Goal: Task Accomplishment & Management: Use online tool/utility

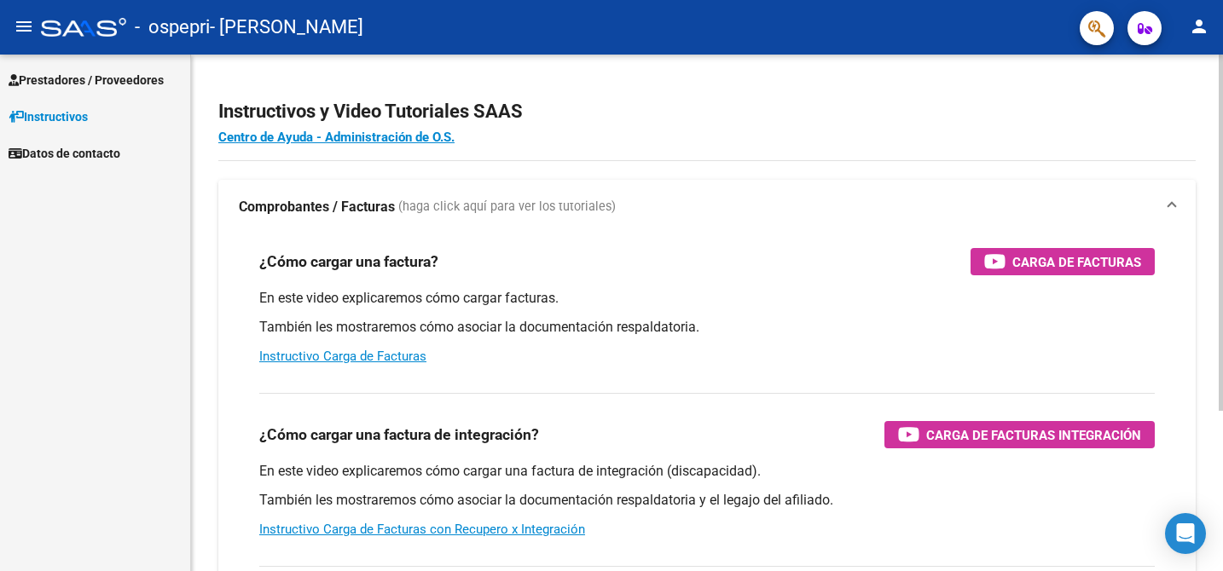
click at [807, 142] on h4 "Centro de Ayuda - Administración de O.S." at bounding box center [706, 137] width 977 height 19
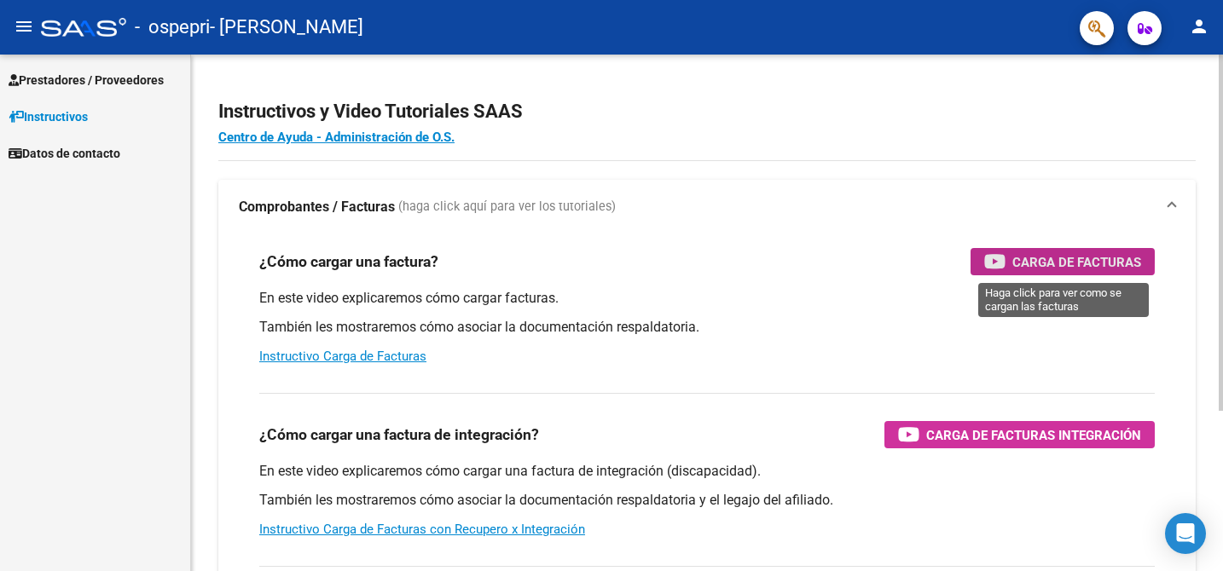
click at [1019, 258] on span "Carga de Facturas" at bounding box center [1076, 262] width 129 height 21
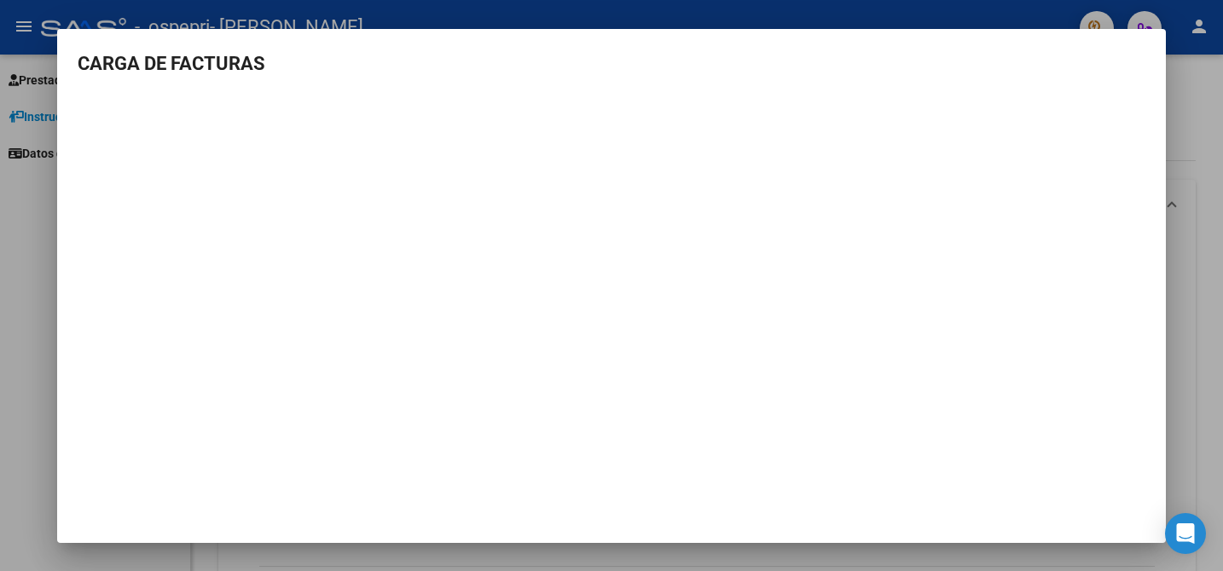
click at [501, 24] on div at bounding box center [611, 285] width 1223 height 571
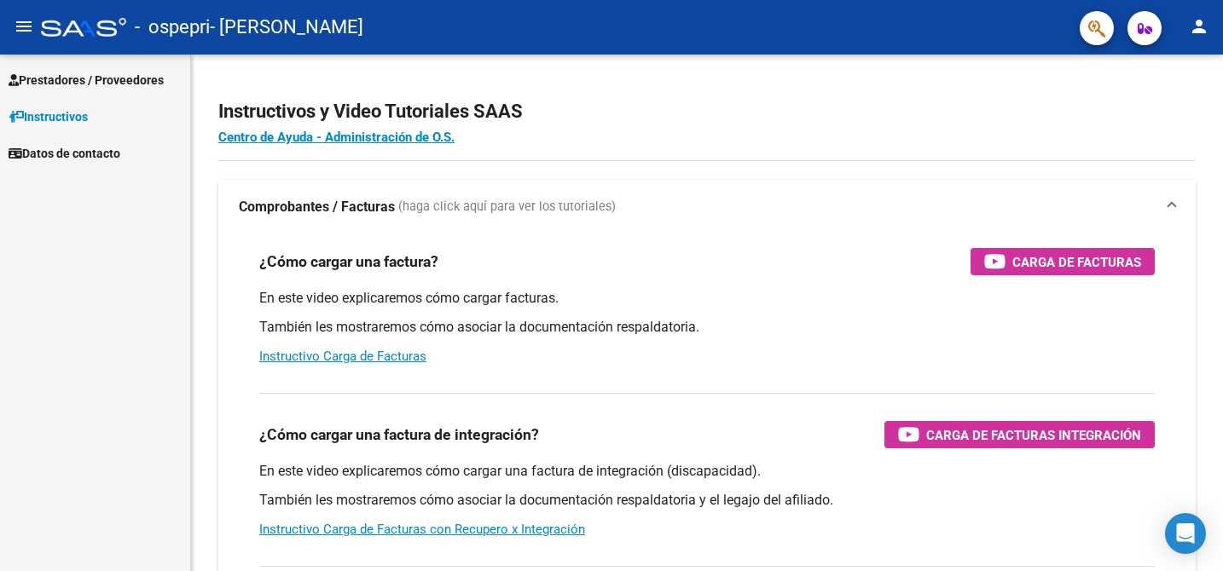
click at [98, 74] on span "Prestadores / Proveedores" at bounding box center [86, 80] width 155 height 19
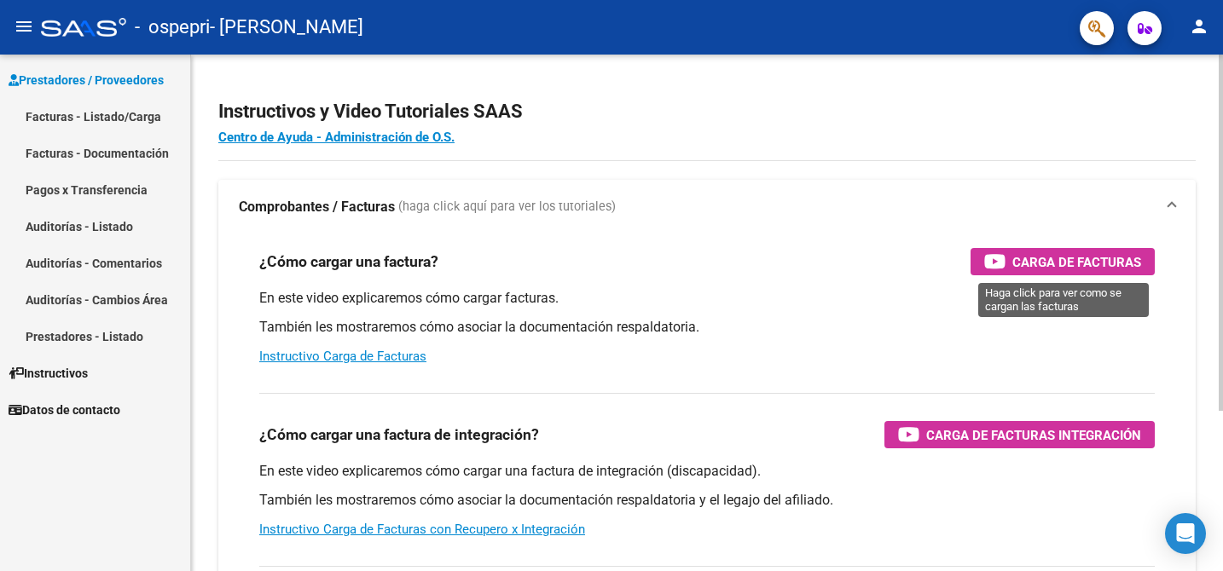
click at [1092, 264] on span "Carga de Facturas" at bounding box center [1076, 262] width 129 height 21
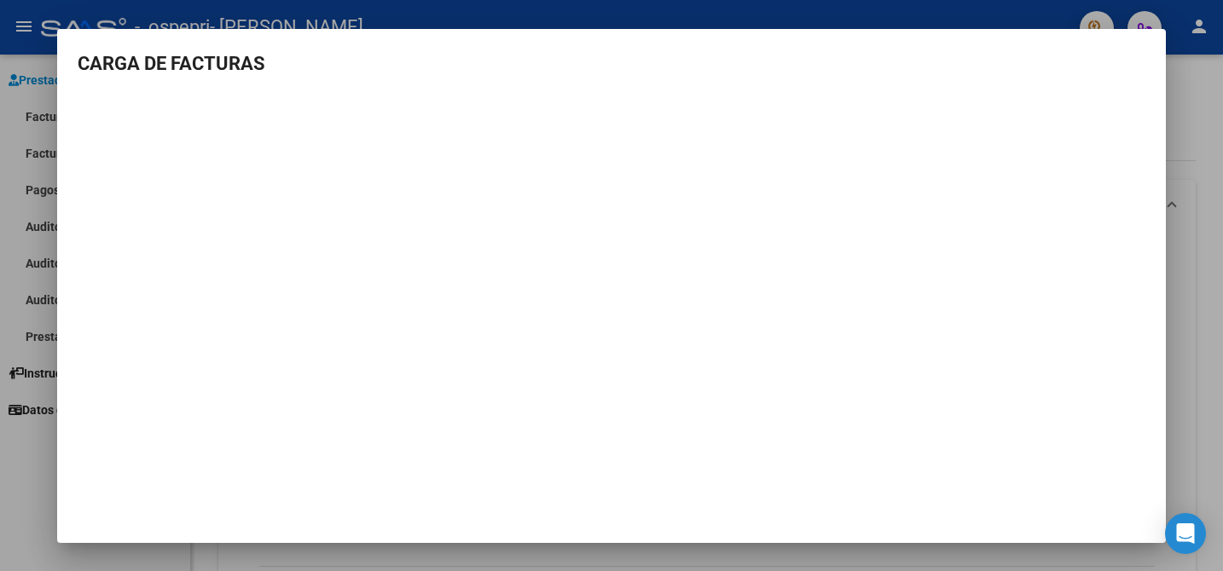
click at [1213, 154] on div at bounding box center [611, 285] width 1223 height 571
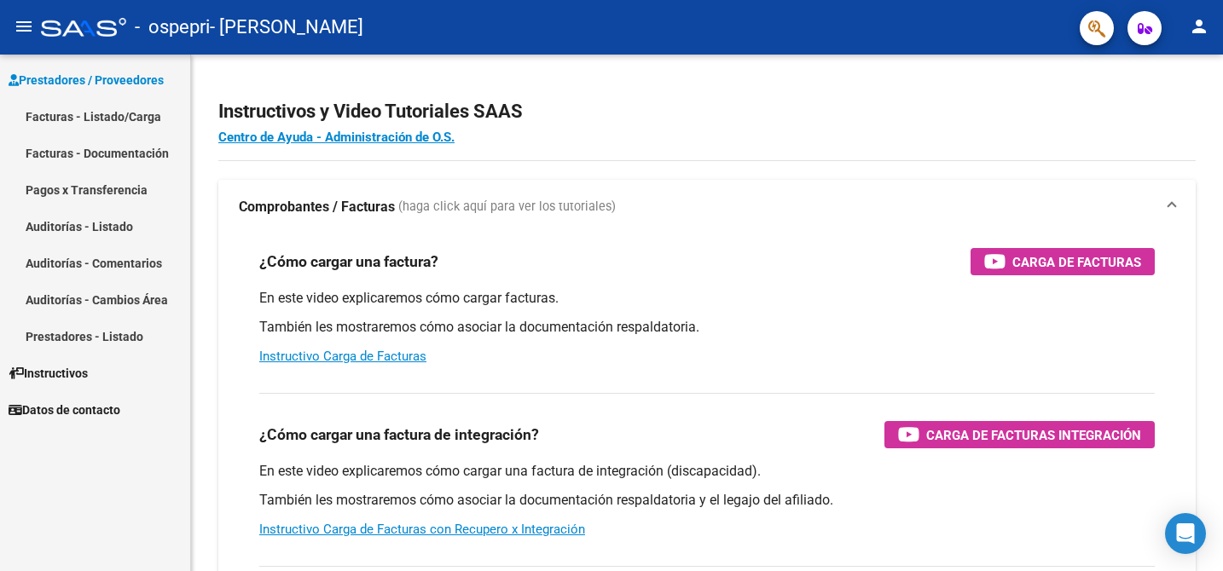
click at [84, 119] on link "Facturas - Listado/Carga" at bounding box center [95, 116] width 190 height 37
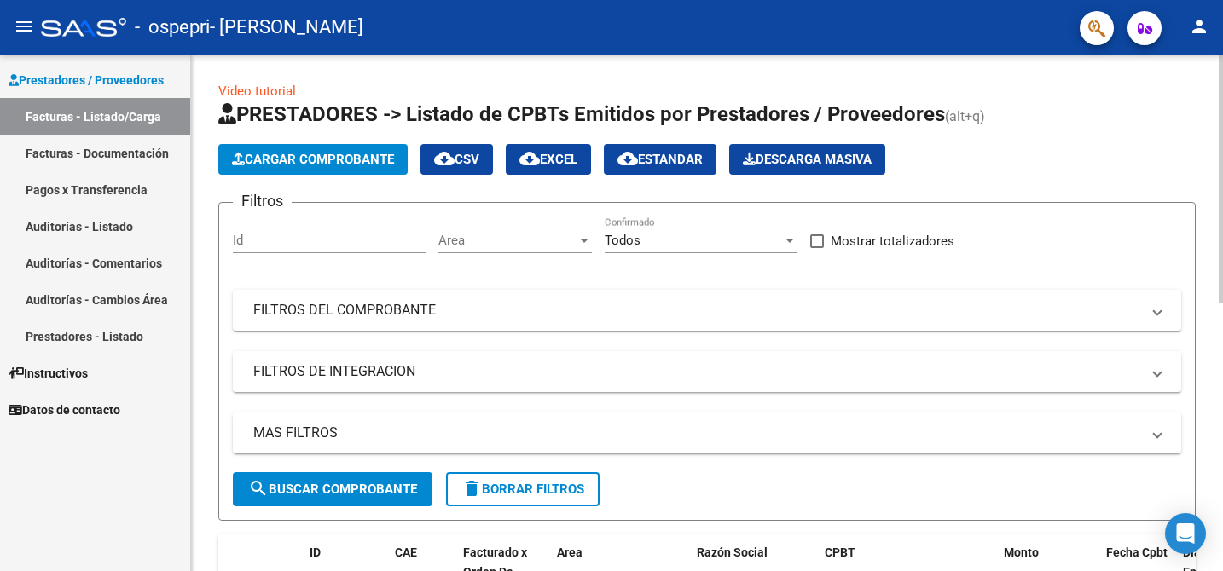
click at [323, 153] on span "Cargar Comprobante" at bounding box center [313, 159] width 162 height 15
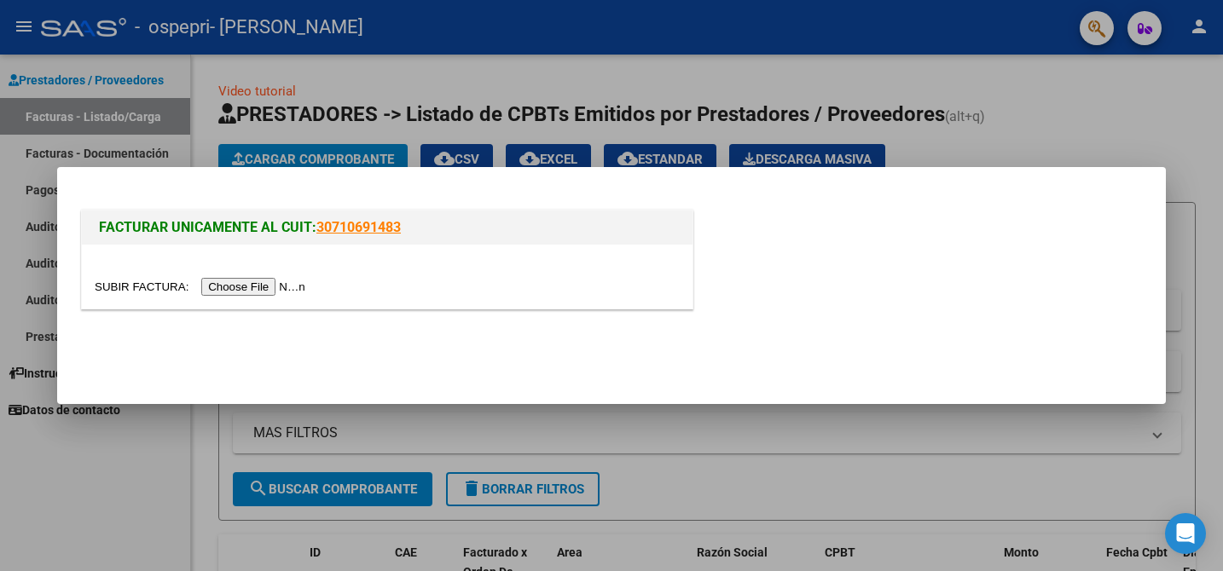
click at [287, 286] on input "file" at bounding box center [203, 287] width 216 height 18
click at [999, 83] on div at bounding box center [611, 285] width 1223 height 571
